Goal: Navigation & Orientation: Find specific page/section

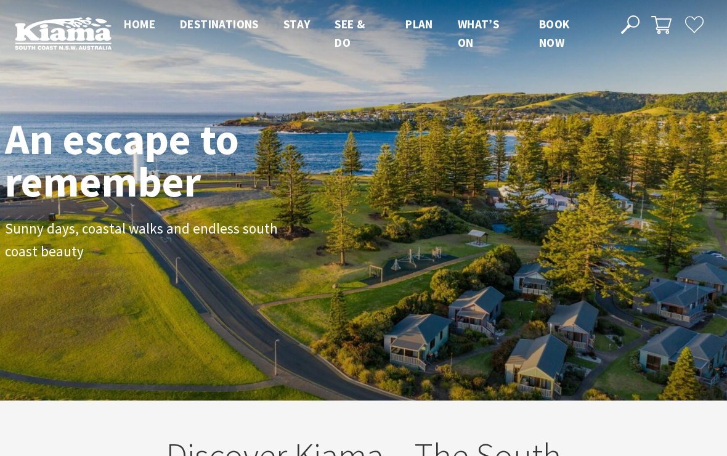
scroll to position [190, 718]
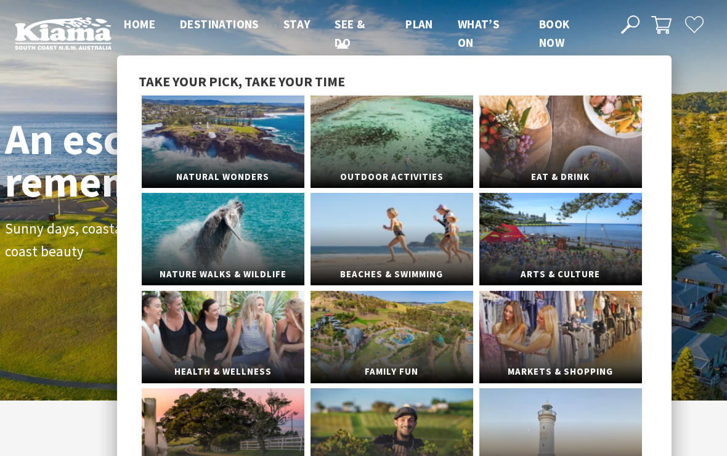
click at [348, 28] on span "See & Do" at bounding box center [350, 33] width 30 height 33
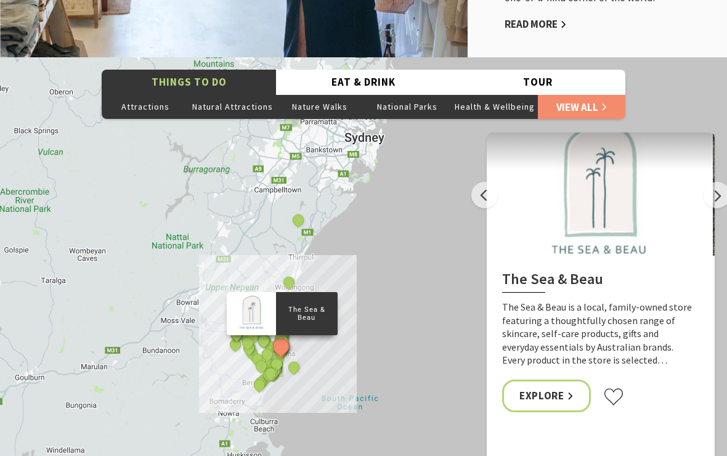
scroll to position [2507, 0]
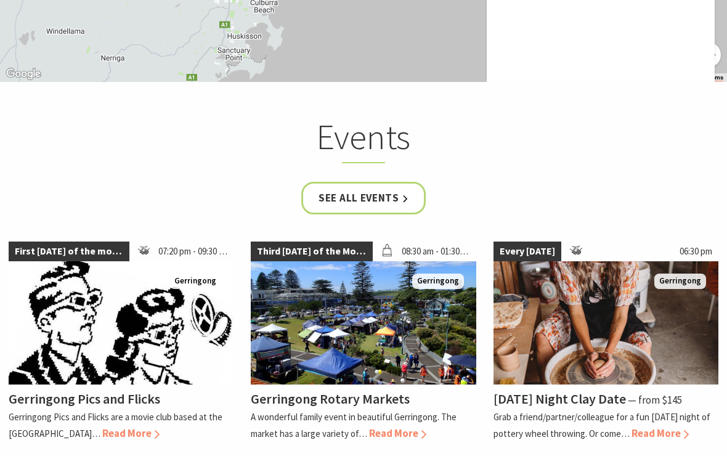
scroll to position [2924, 0]
click at [404, 426] on span "Read More" at bounding box center [397, 433] width 57 height 14
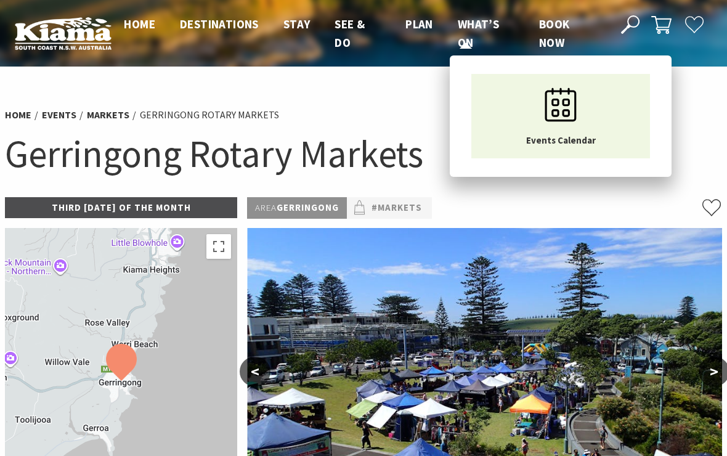
click at [479, 30] on span "What’s On" at bounding box center [478, 33] width 41 height 33
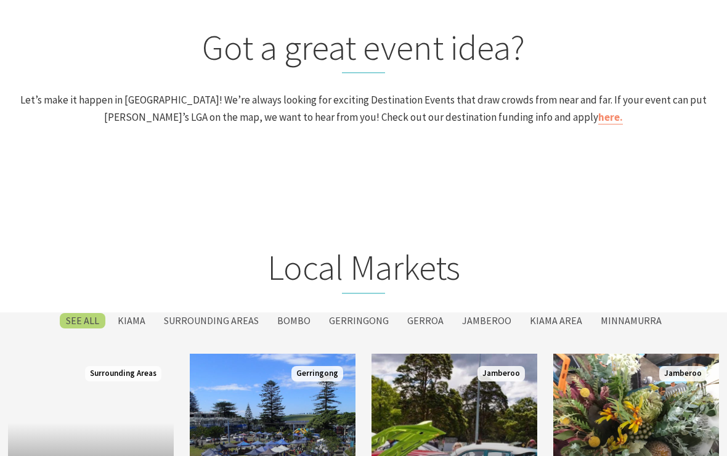
scroll to position [1402, 0]
